Goal: Task Accomplishment & Management: Manage account settings

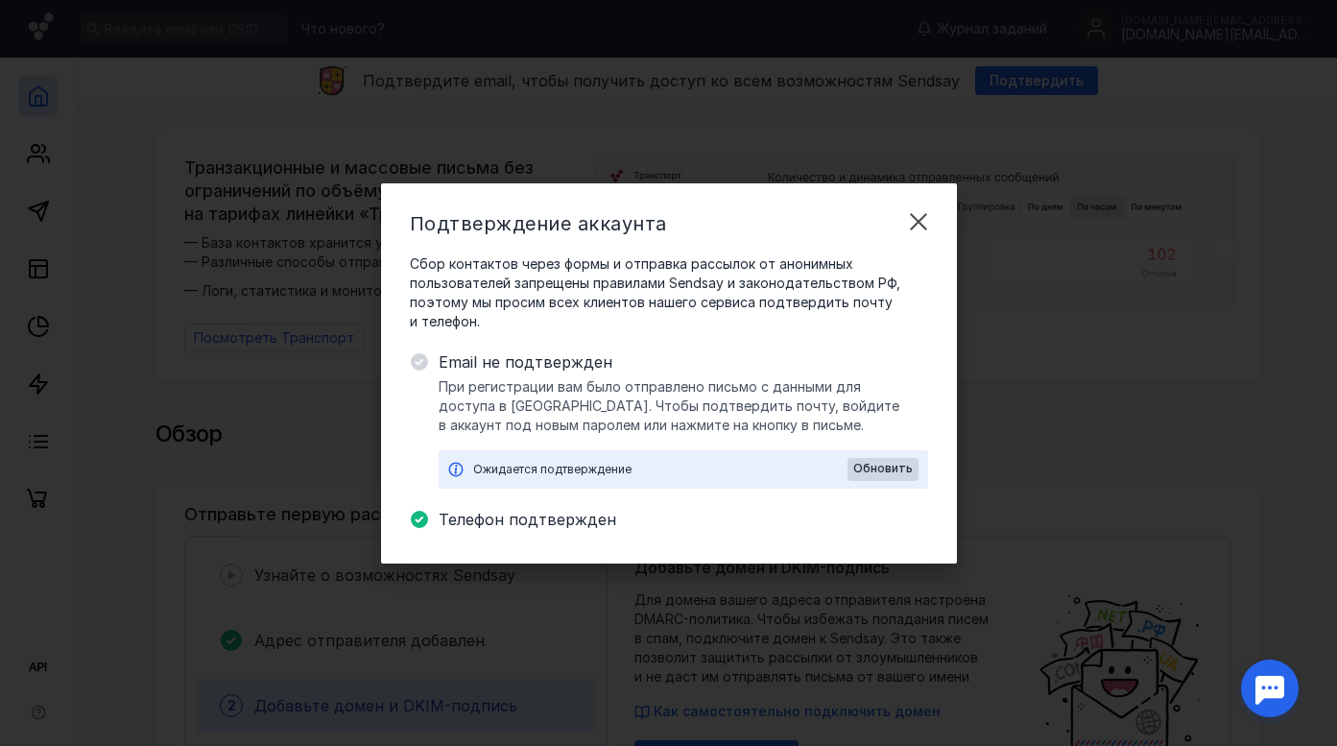
click at [564, 421] on span "При регистрации вам было отправлено письмо с данными для доступа в [GEOGRAPHIC_…" at bounding box center [684, 406] width 490 height 58
click at [881, 466] on span "Обновить" at bounding box center [884, 468] width 60 height 13
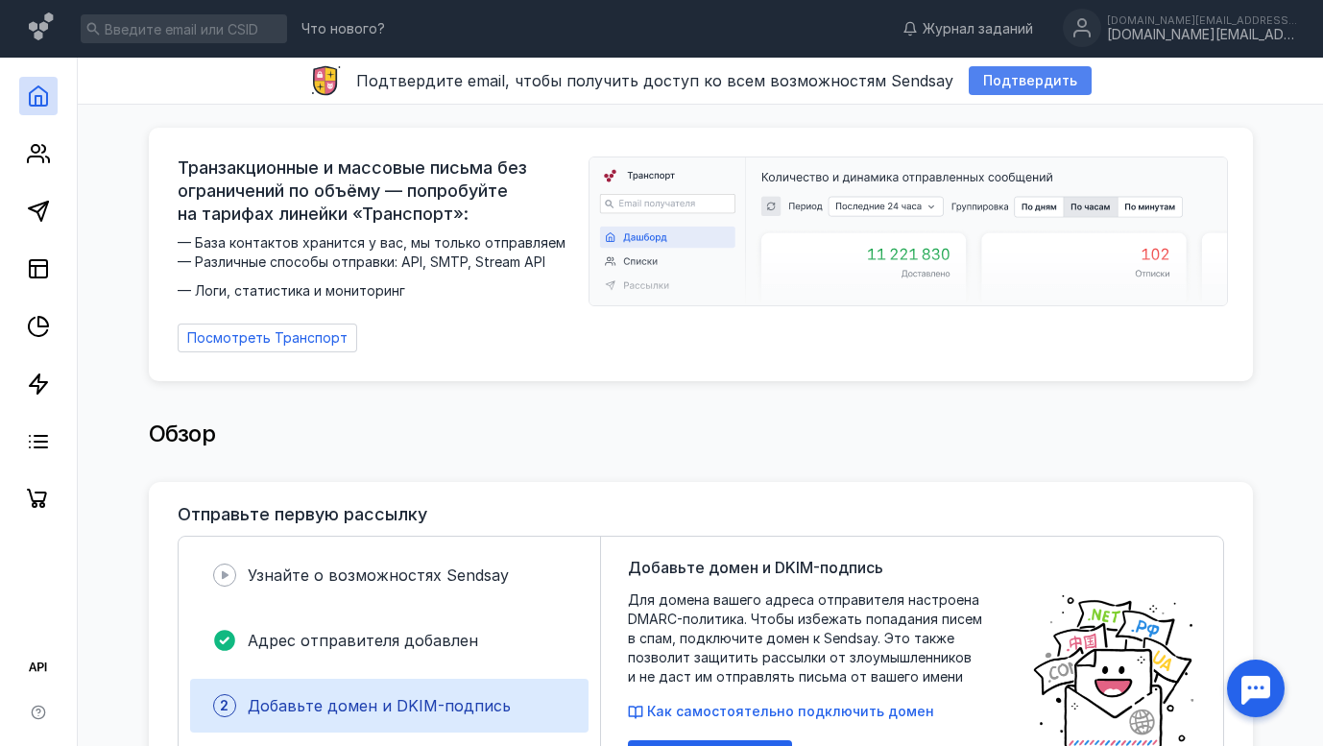
click at [985, 86] on span "Подтвердить" at bounding box center [1030, 81] width 94 height 16
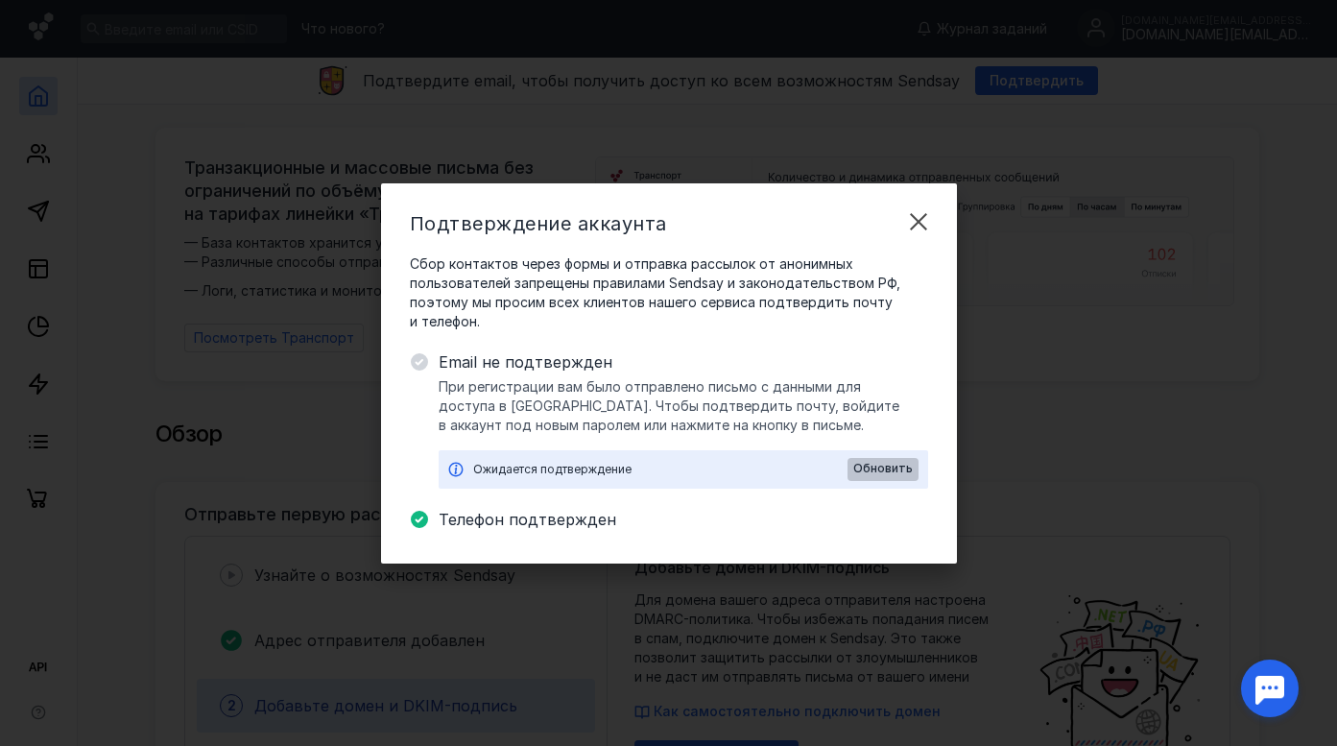
click at [897, 470] on span "Обновить" at bounding box center [884, 468] width 60 height 13
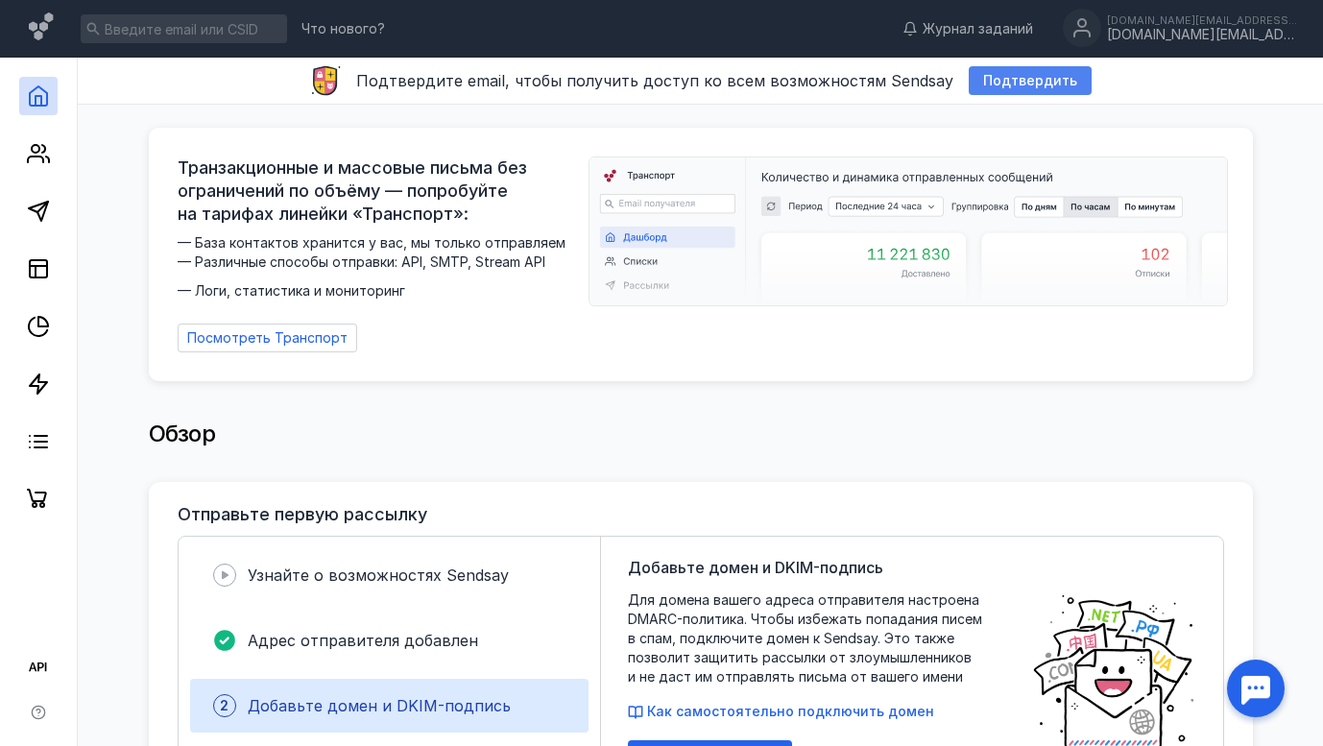
click at [1022, 66] on div "Подтвердить" at bounding box center [1030, 80] width 123 height 29
